Goal: Understand process/instructions

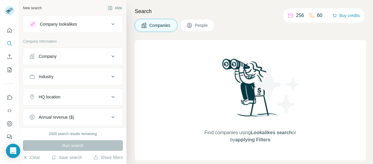
click at [165, 69] on div "Find companies using Lookalikes search or by applying Filters" at bounding box center [250, 100] width 231 height 120
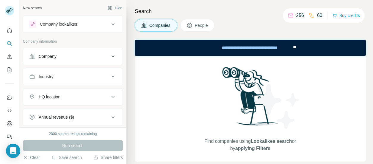
click at [193, 25] on button "People" at bounding box center [197, 25] width 35 height 12
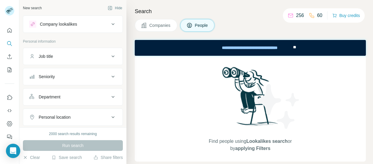
click at [70, 61] on button "Job title" at bounding box center [72, 56] width 99 height 14
click at [70, 61] on button "Job title" at bounding box center [72, 57] width 99 height 17
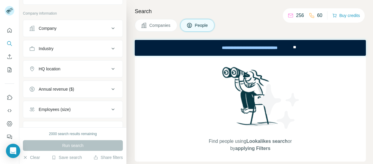
scroll to position [121, 0]
click at [92, 27] on div "Company" at bounding box center [69, 28] width 80 height 6
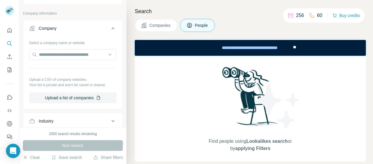
click at [90, 28] on div "Company" at bounding box center [69, 28] width 80 height 6
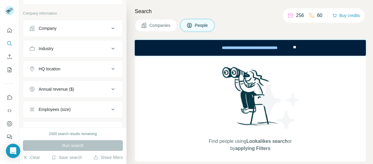
click at [88, 49] on div "Industry" at bounding box center [69, 49] width 80 height 6
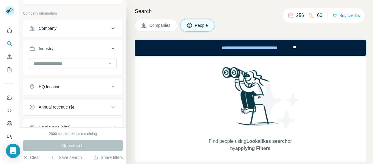
click at [88, 49] on div "Industry" at bounding box center [69, 49] width 80 height 6
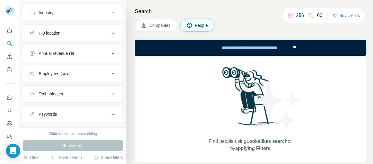
scroll to position [156, 0]
click at [89, 48] on button "Annual revenue ($)" at bounding box center [72, 54] width 99 height 14
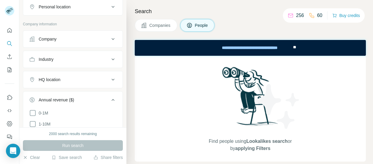
scroll to position [106, 0]
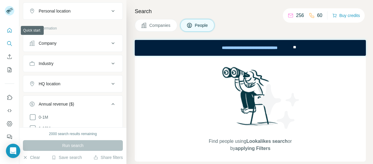
click at [8, 29] on icon "Quick start" at bounding box center [9, 30] width 4 height 4
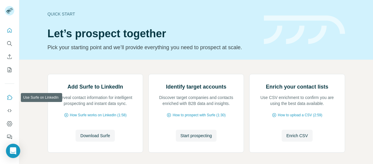
click at [8, 94] on button "Use Surfe on LinkedIn" at bounding box center [10, 97] width 10 height 11
